Goal: Task Accomplishment & Management: Use online tool/utility

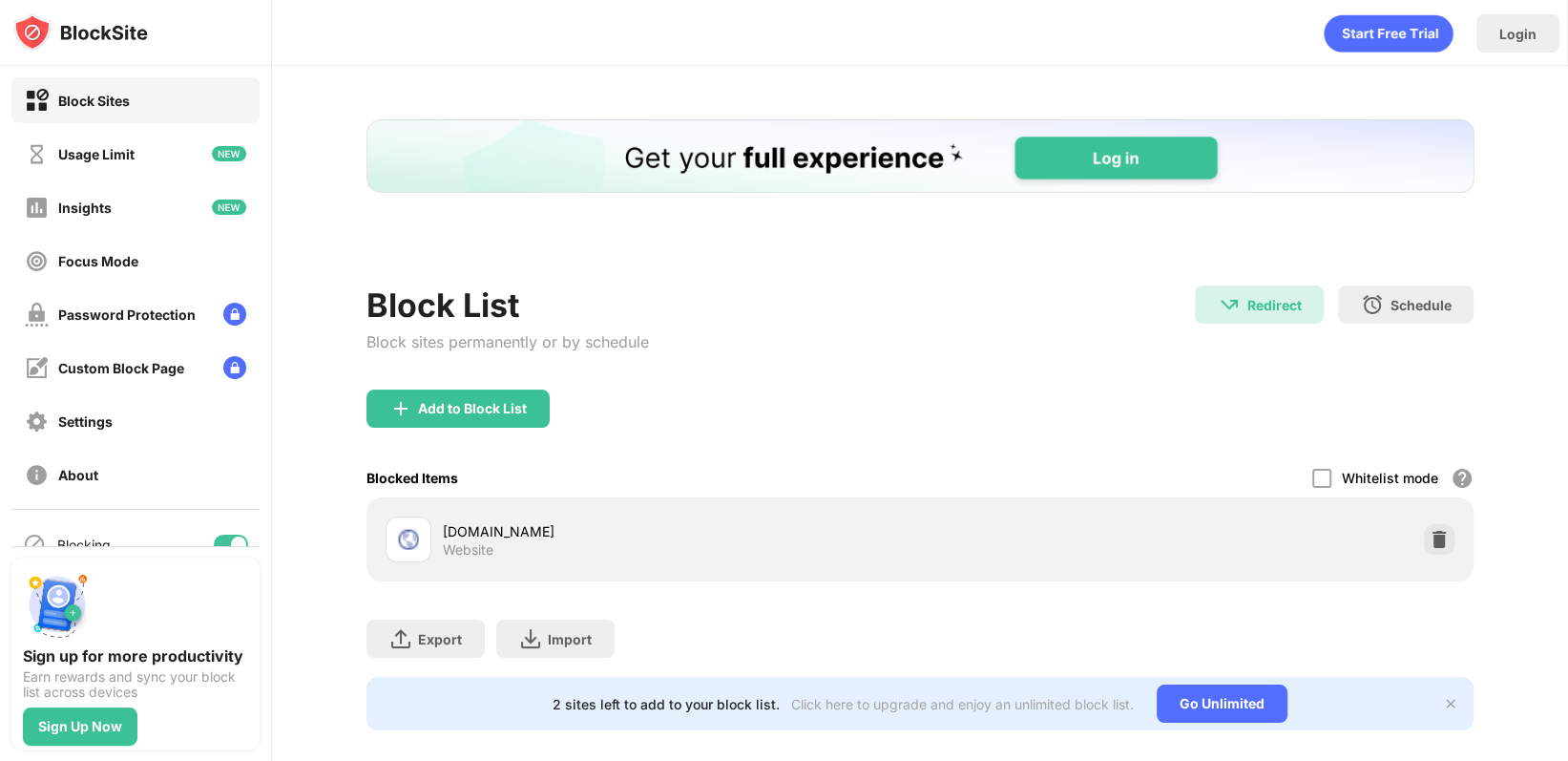
drag, startPoint x: 139, startPoint y: 130, endPoint x: 505, endPoint y: 250, distance: 385.2
click at [505, 286] on div "Block List" at bounding box center [508, 305] width 283 height 40
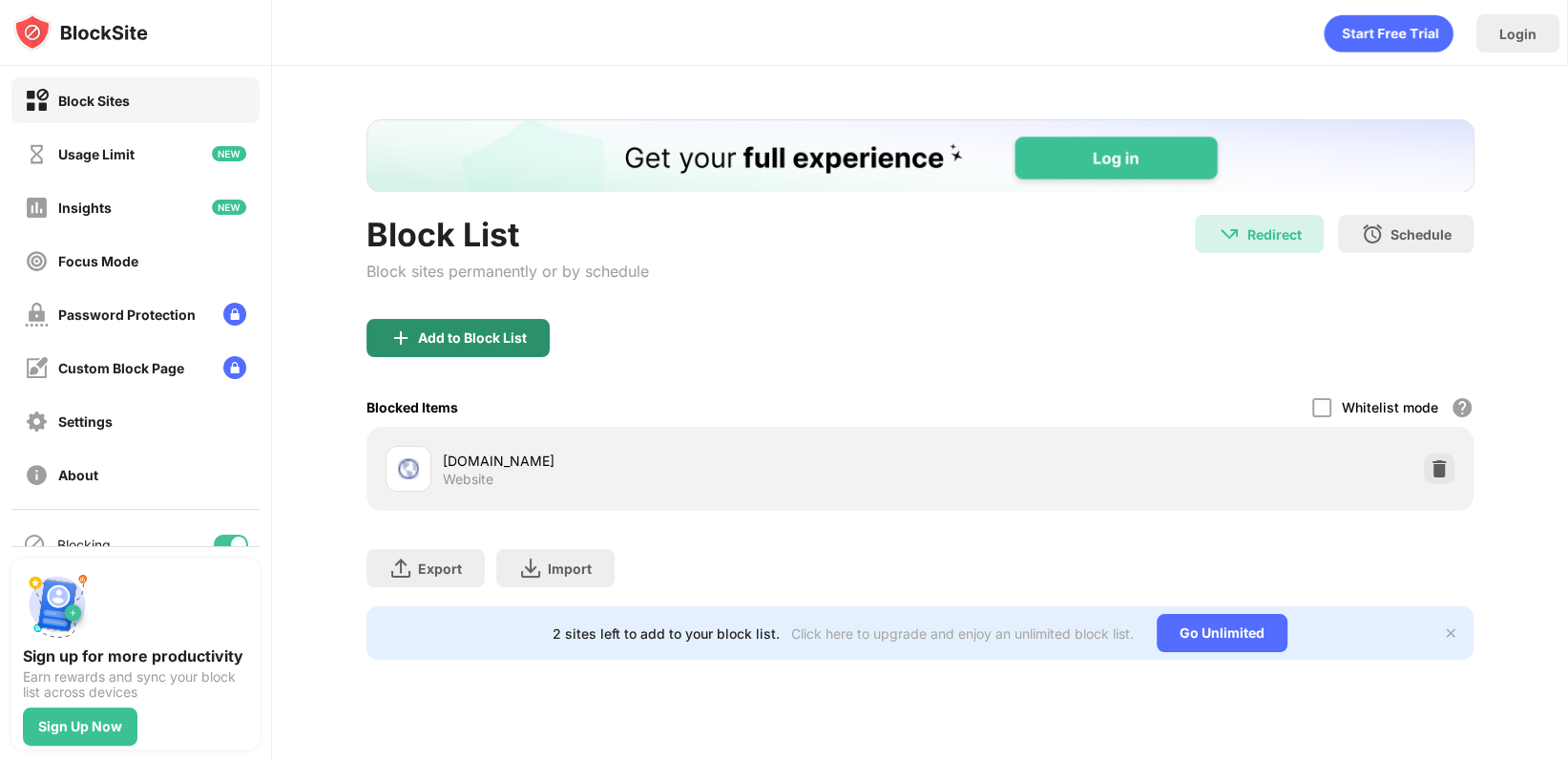
click at [427, 357] on div "Add to Block List" at bounding box center [920, 354] width 1108 height 69
click at [436, 341] on div "Add to Block List" at bounding box center [472, 337] width 109 height 15
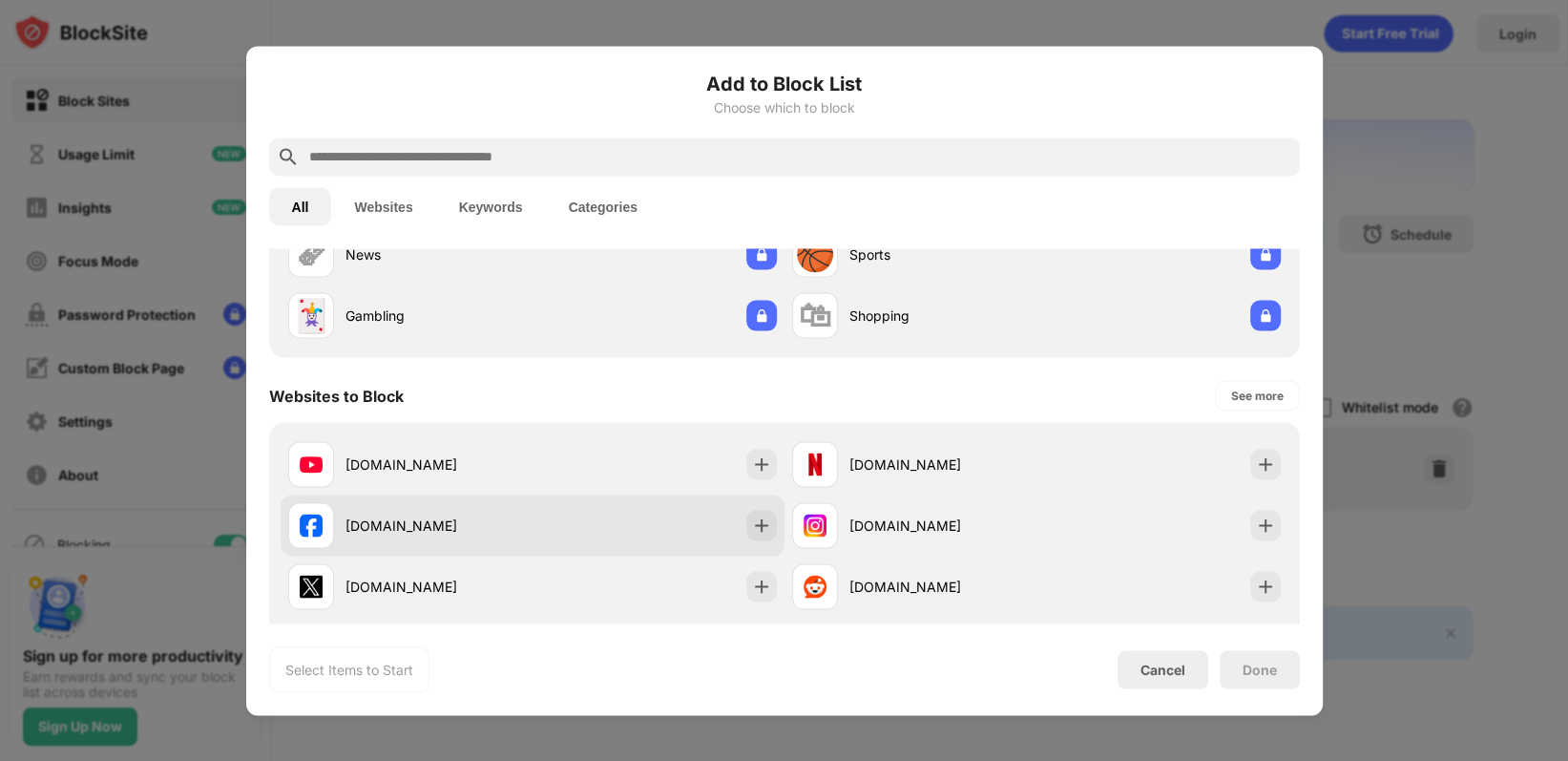
scroll to position [287, 0]
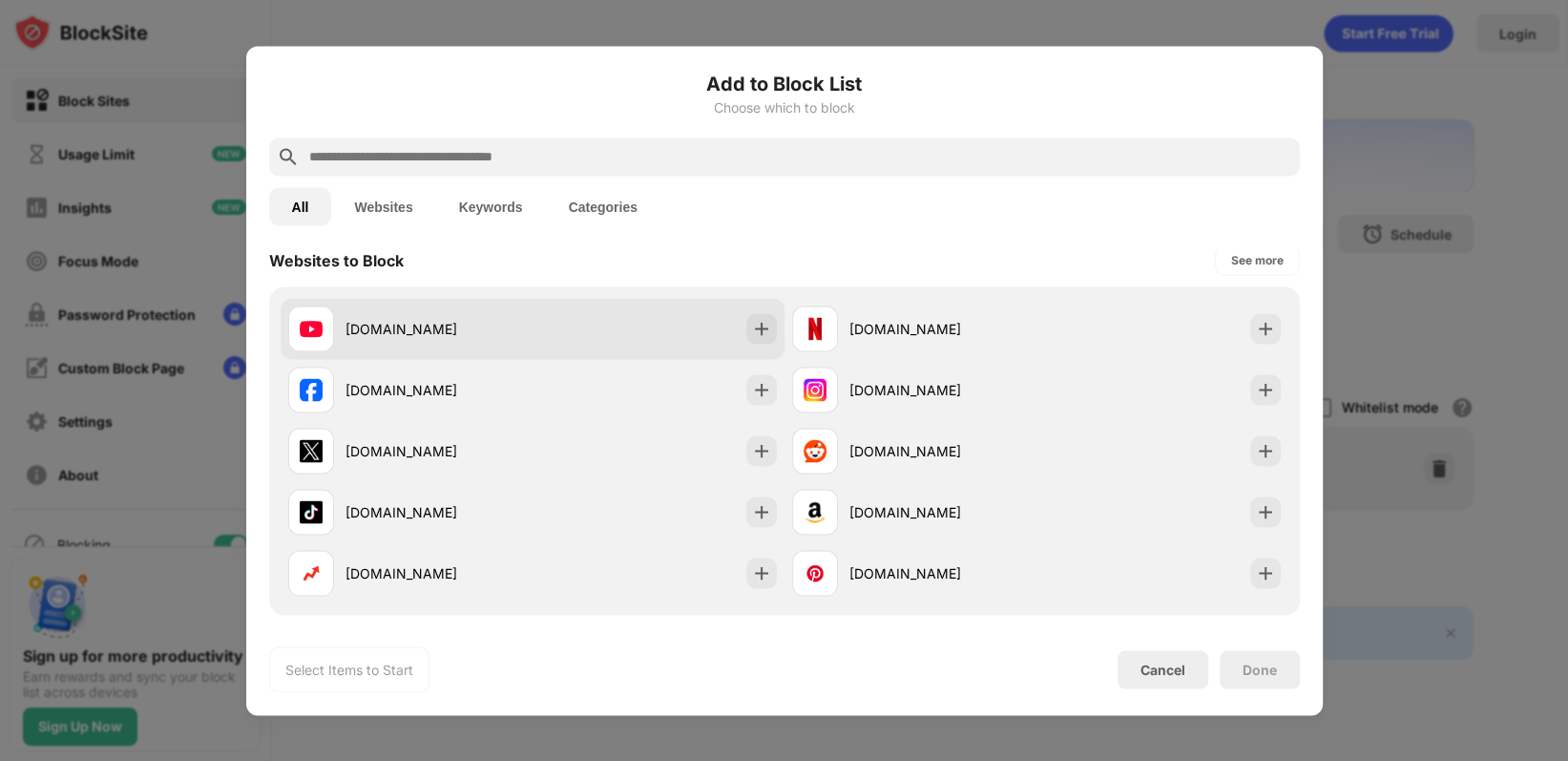
click at [567, 331] on div "[DOMAIN_NAME]" at bounding box center [533, 328] width 504 height 61
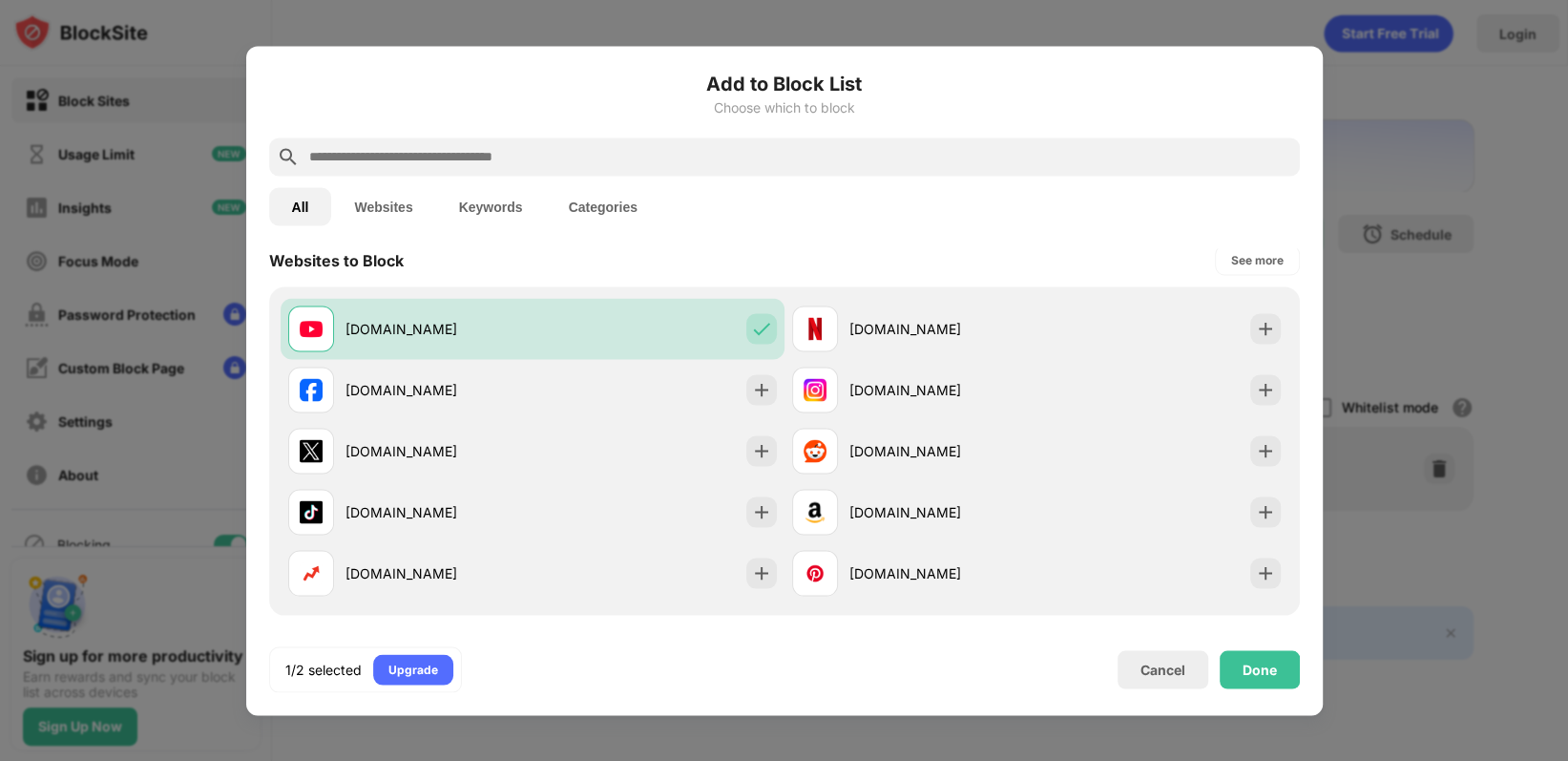
click at [473, 134] on div "Add to Block List Choose which to block" at bounding box center [784, 104] width 1031 height 69
click at [467, 145] on input "text" at bounding box center [799, 156] width 985 height 23
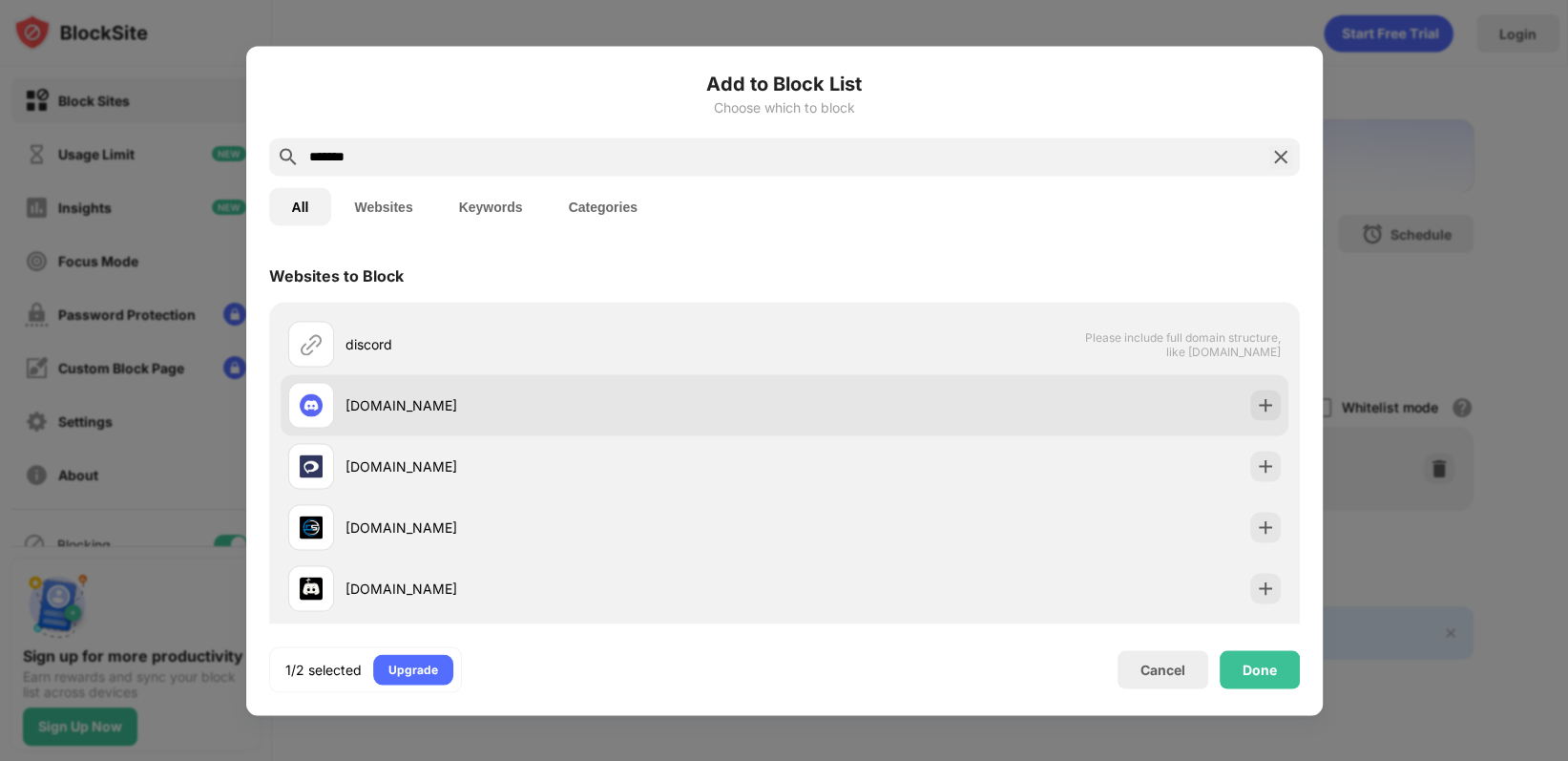
type input "*******"
click at [541, 387] on div "[DOMAIN_NAME]" at bounding box center [536, 404] width 496 height 45
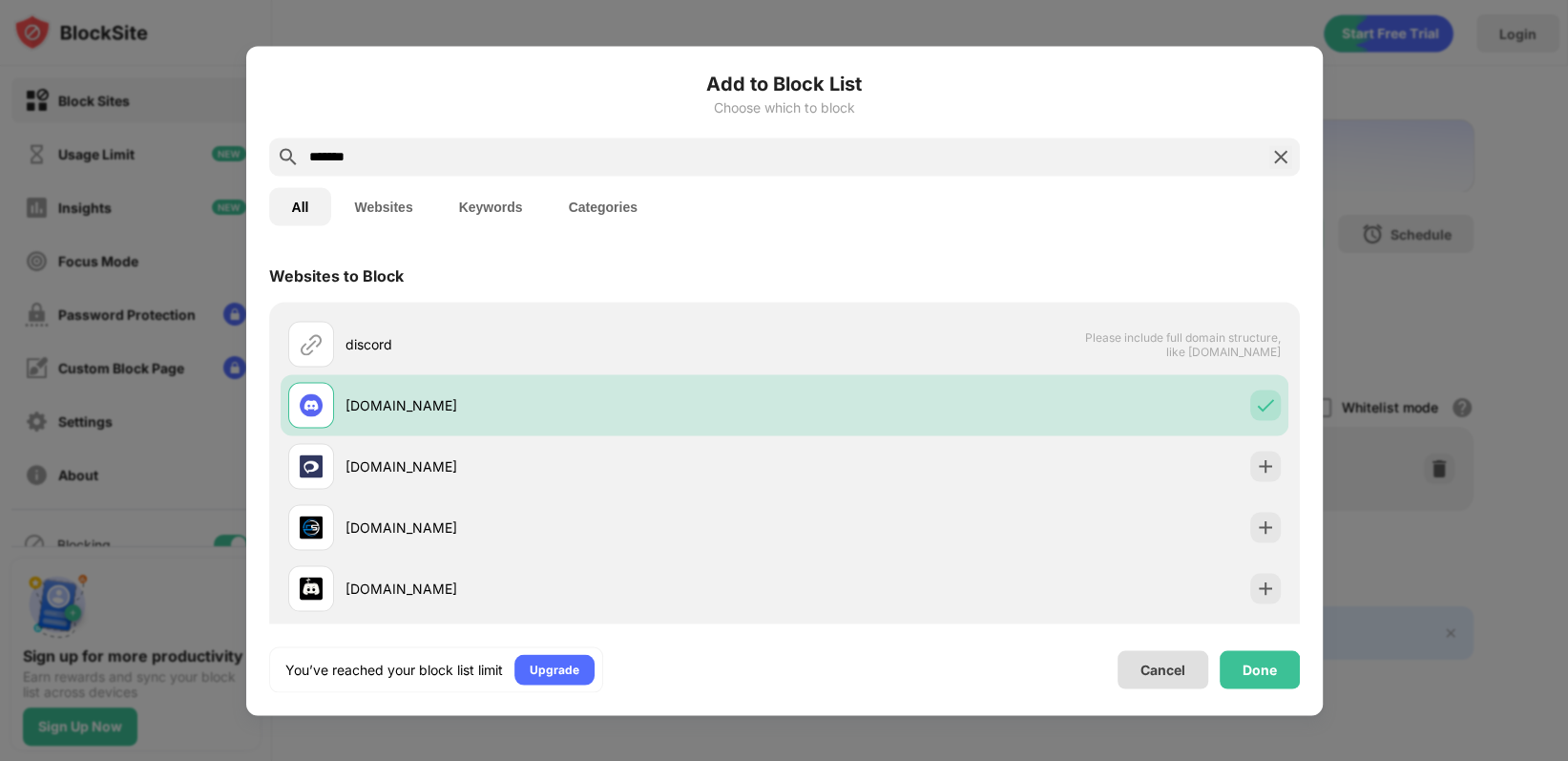
click at [1235, 671] on div "Done" at bounding box center [1259, 669] width 80 height 39
